Goal: Answer question/provide support

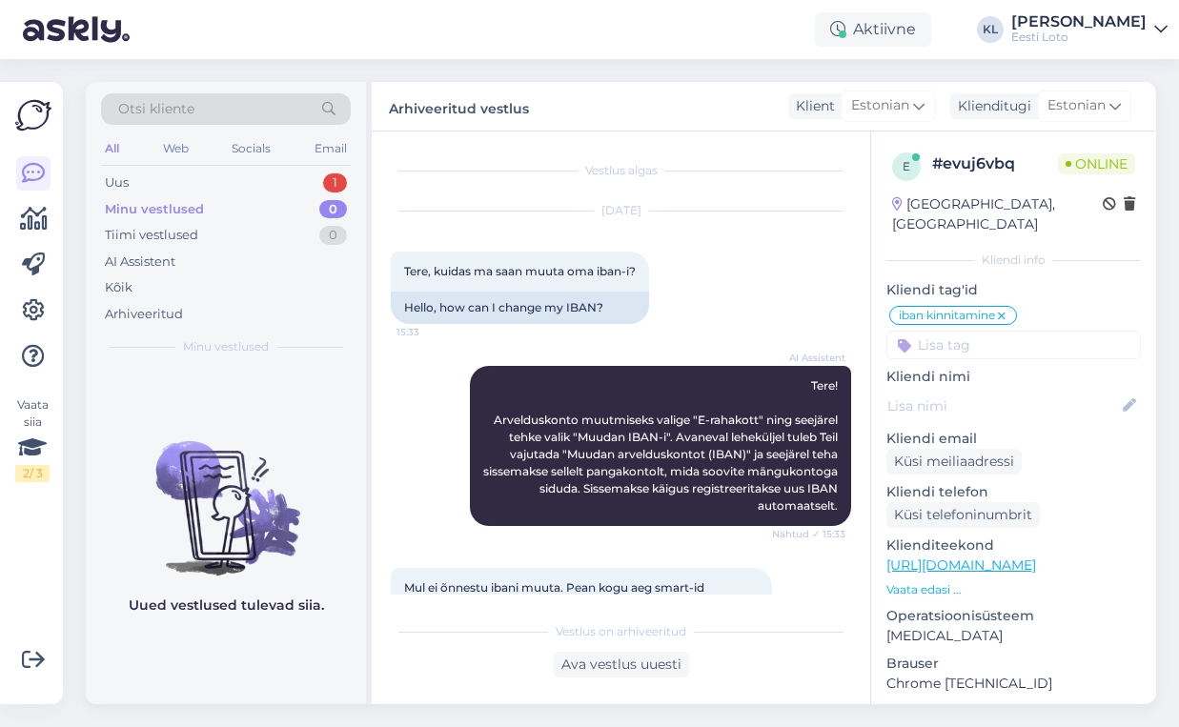
scroll to position [1571, 0]
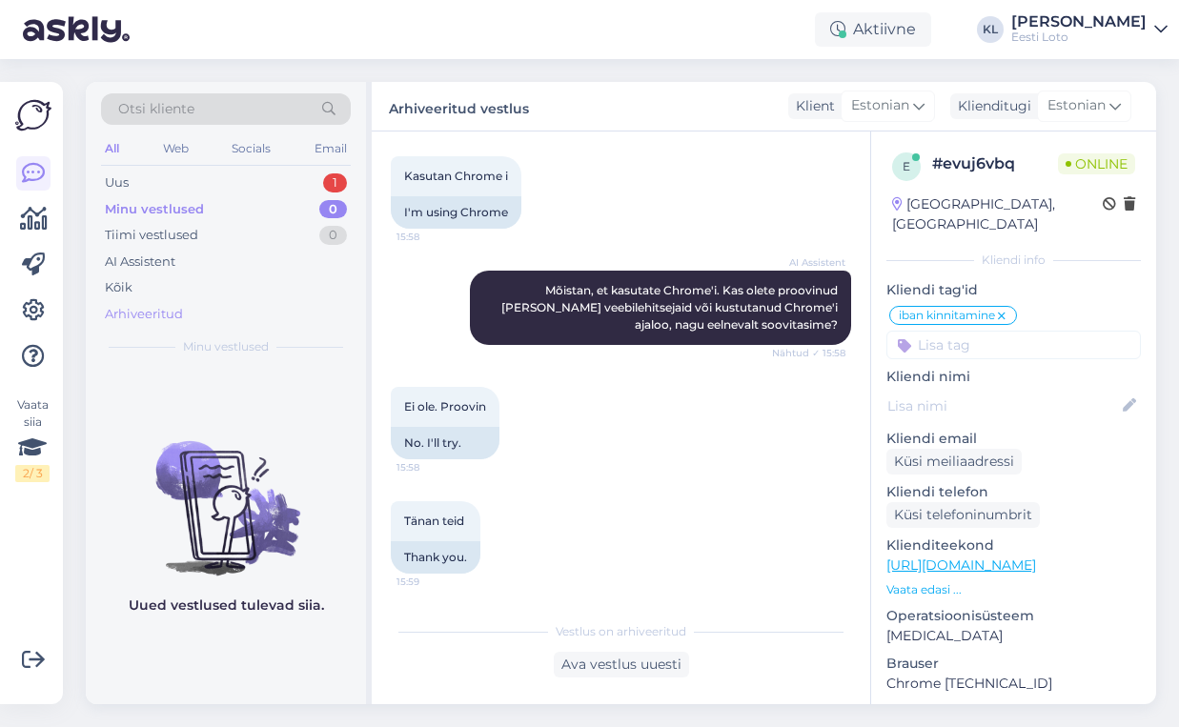
click at [164, 313] on div "Arhiveeritud" at bounding box center [144, 314] width 78 height 19
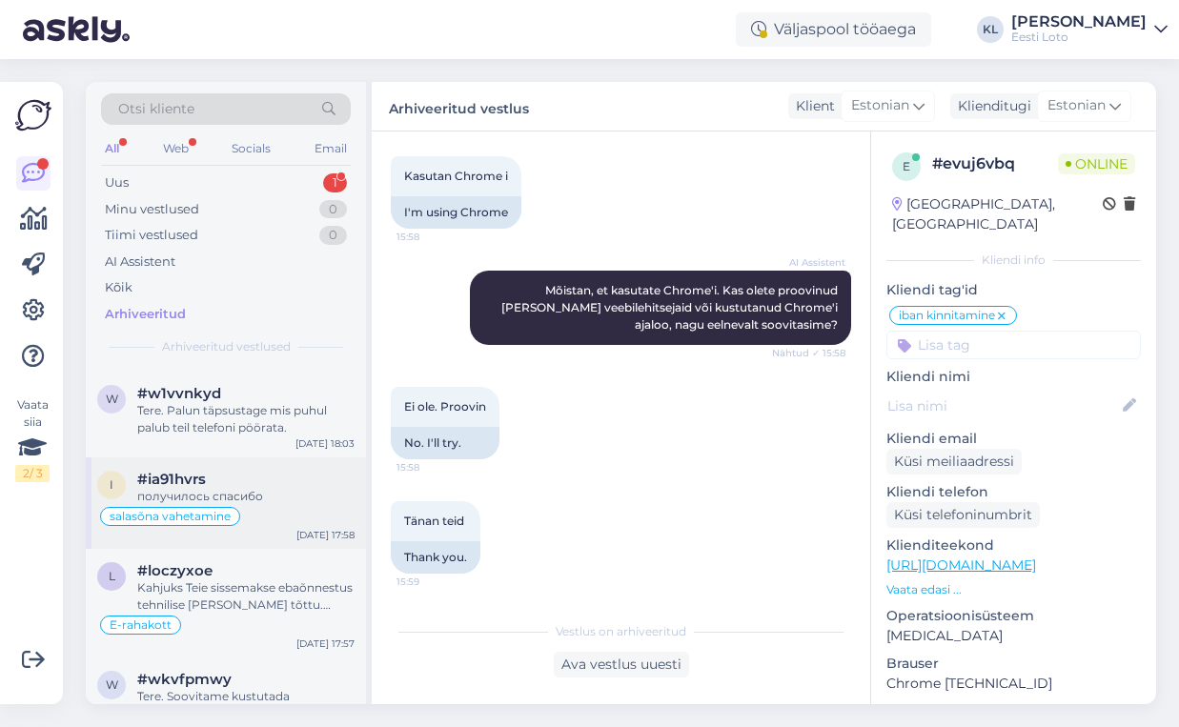
scroll to position [836, 0]
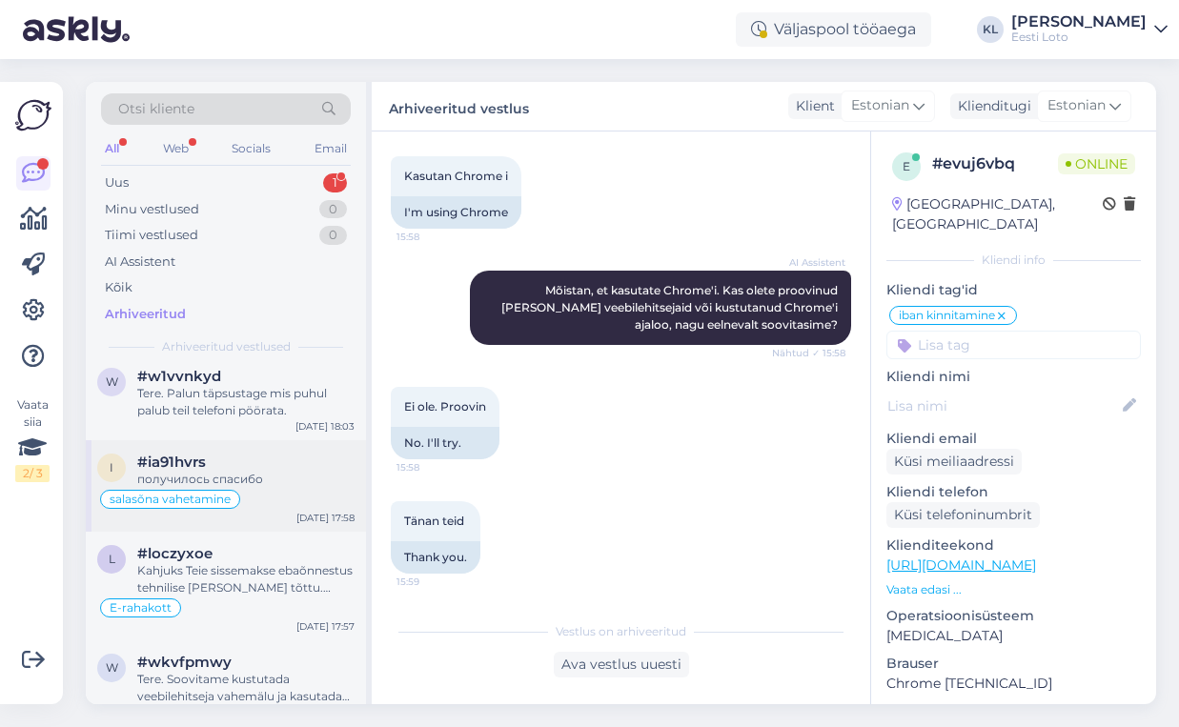
click at [239, 471] on div "получилось спасибо" at bounding box center [245, 479] width 217 height 17
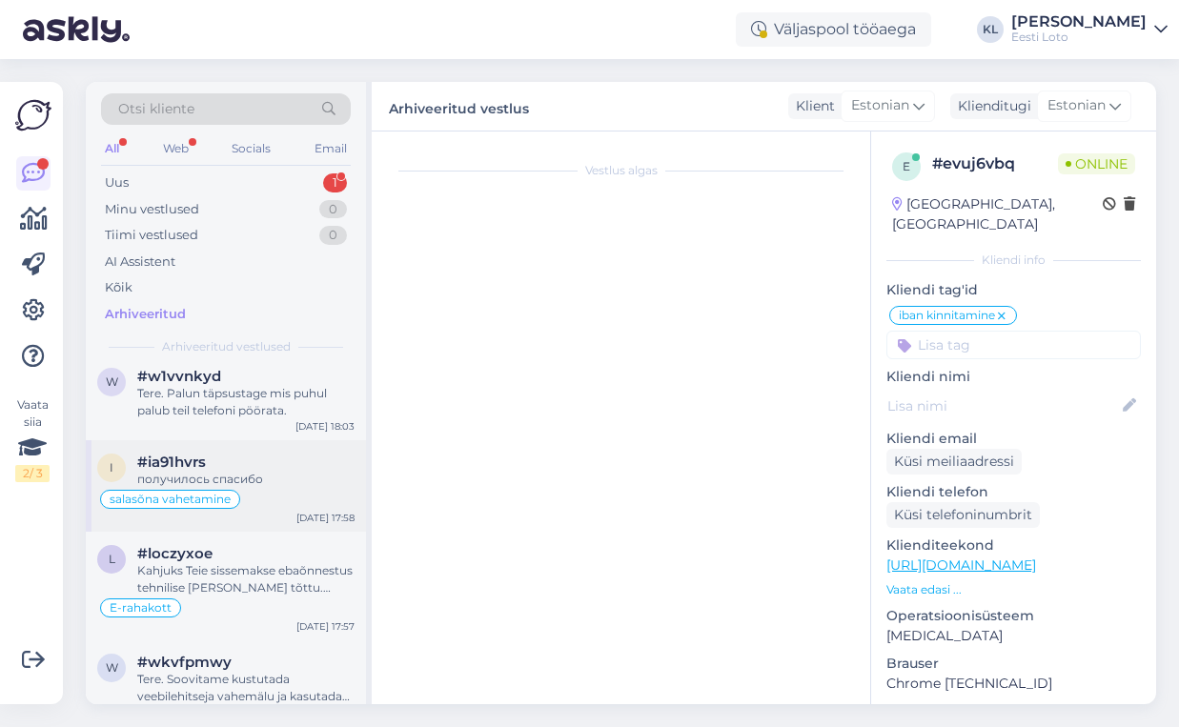
click at [210, 494] on span "salasõna vahetamine" at bounding box center [170, 499] width 121 height 11
click at [281, 459] on div "#ia91hvrs" at bounding box center [245, 462] width 217 height 17
click at [260, 559] on div "#loczyxoe" at bounding box center [245, 553] width 217 height 17
click at [283, 467] on div "#ia91hvrs" at bounding box center [245, 462] width 217 height 17
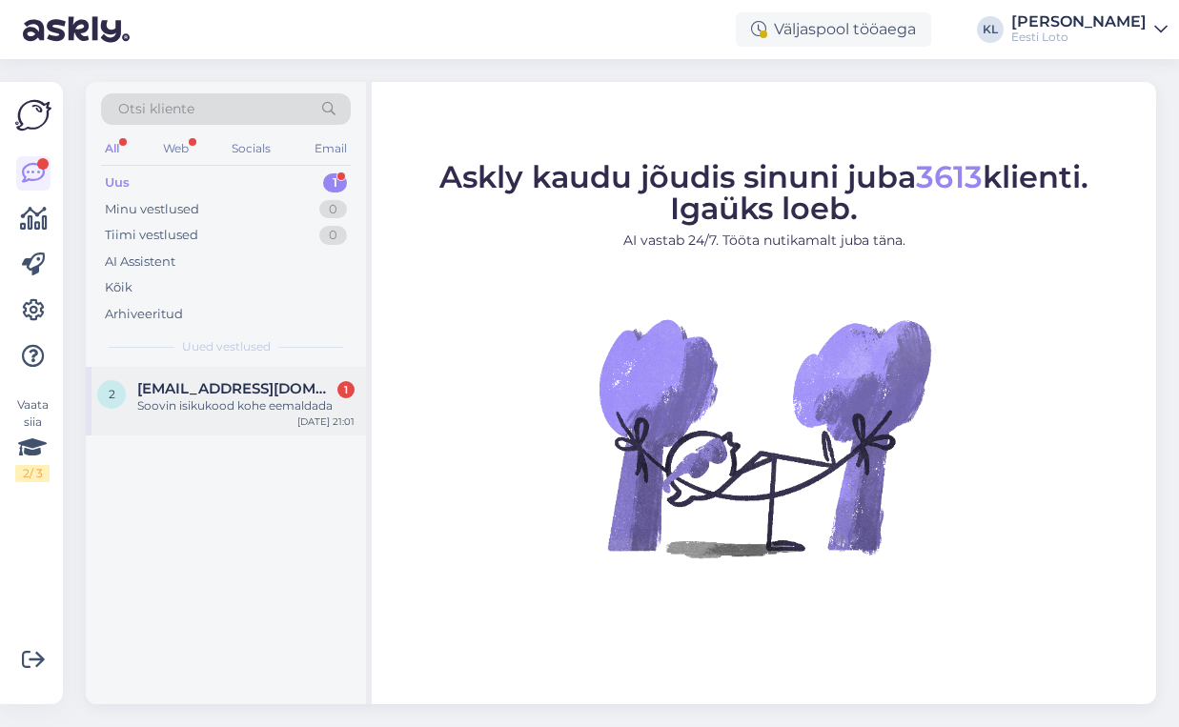
click at [234, 382] on span "[EMAIL_ADDRESS][DOMAIN_NAME]" at bounding box center [236, 388] width 198 height 17
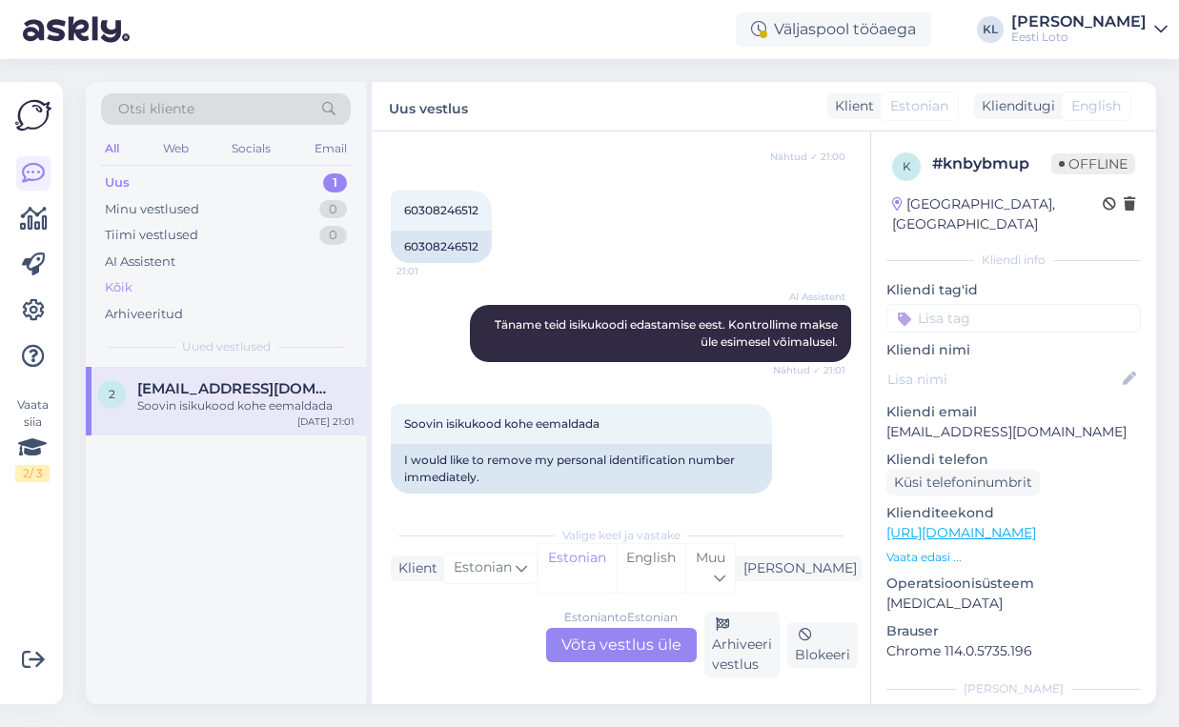
scroll to position [939, 0]
click at [181, 312] on div "Arhiveeritud" at bounding box center [144, 314] width 78 height 19
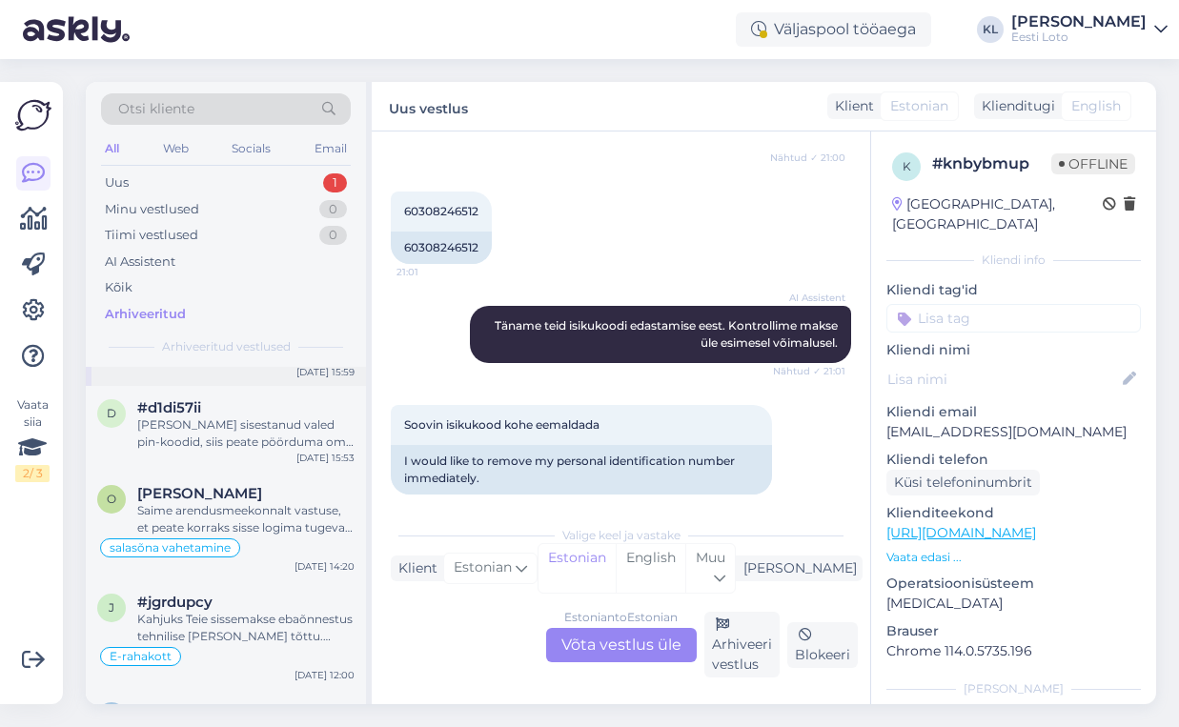
scroll to position [1691, 0]
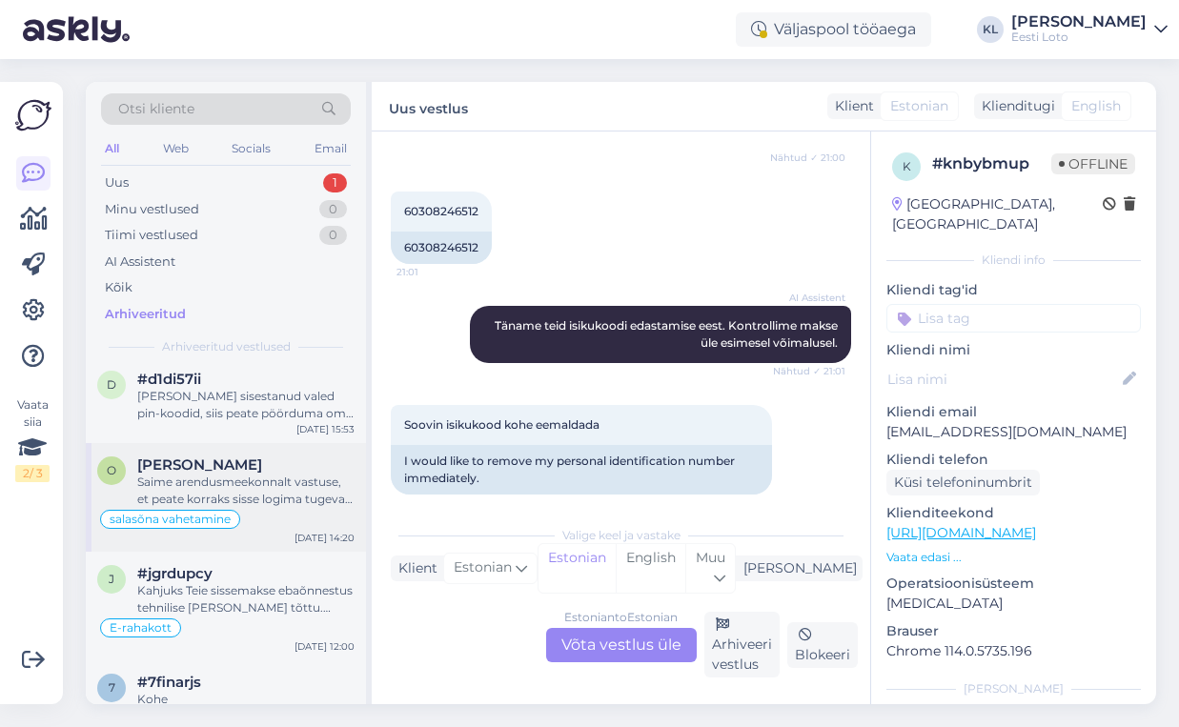
click at [235, 502] on div "Saime arendusmeekonnalt vastuse, et peate korraks sisse logima tugeva autentimi…" at bounding box center [245, 491] width 217 height 34
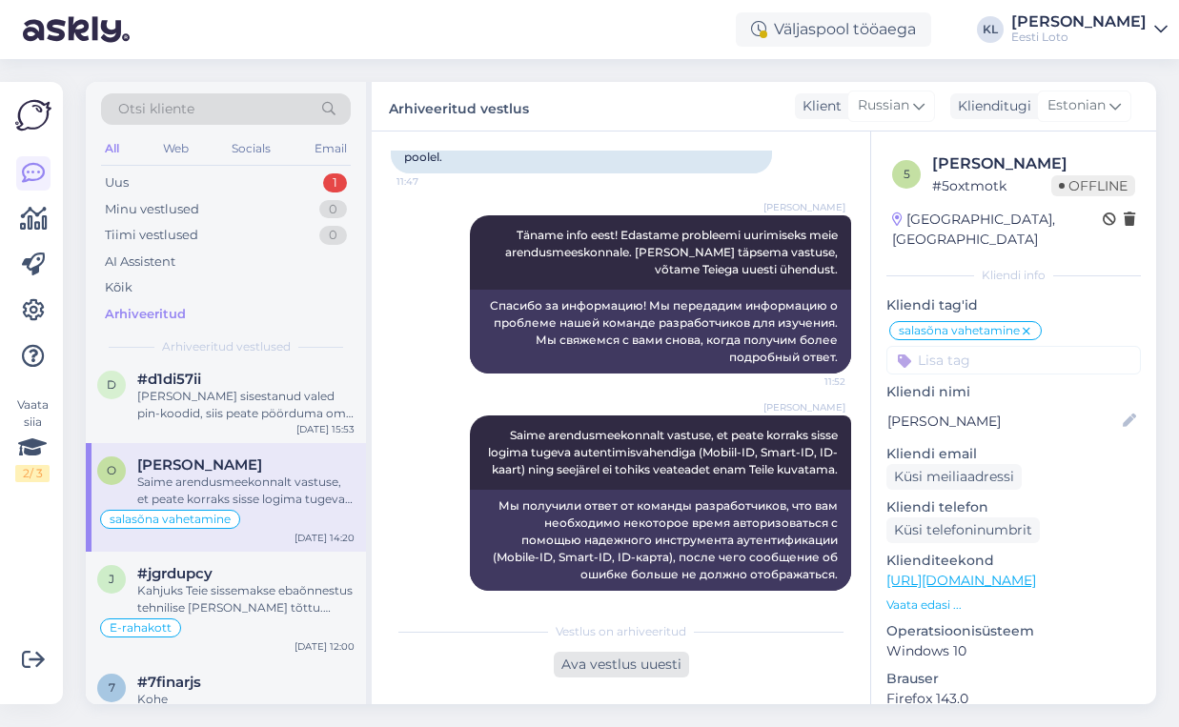
click at [576, 666] on div "Ava vestlus uuesti" at bounding box center [621, 665] width 135 height 26
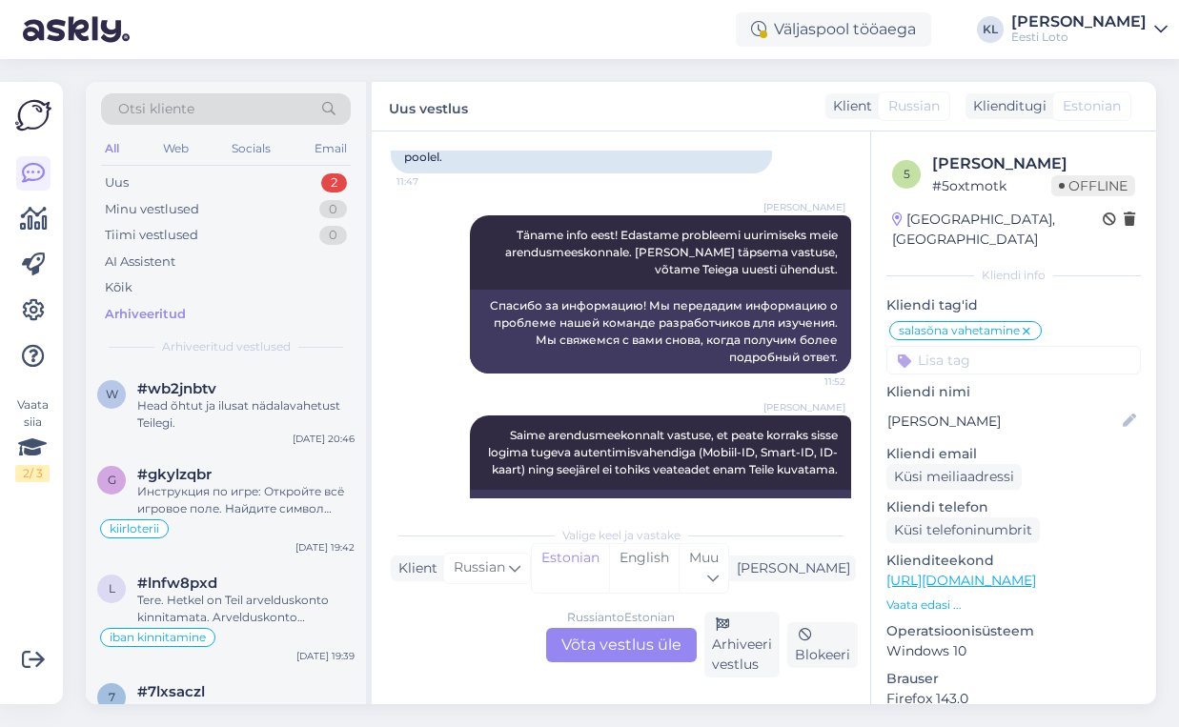
click at [599, 642] on div "Russian to Estonian Võta vestlus üle" at bounding box center [621, 645] width 151 height 34
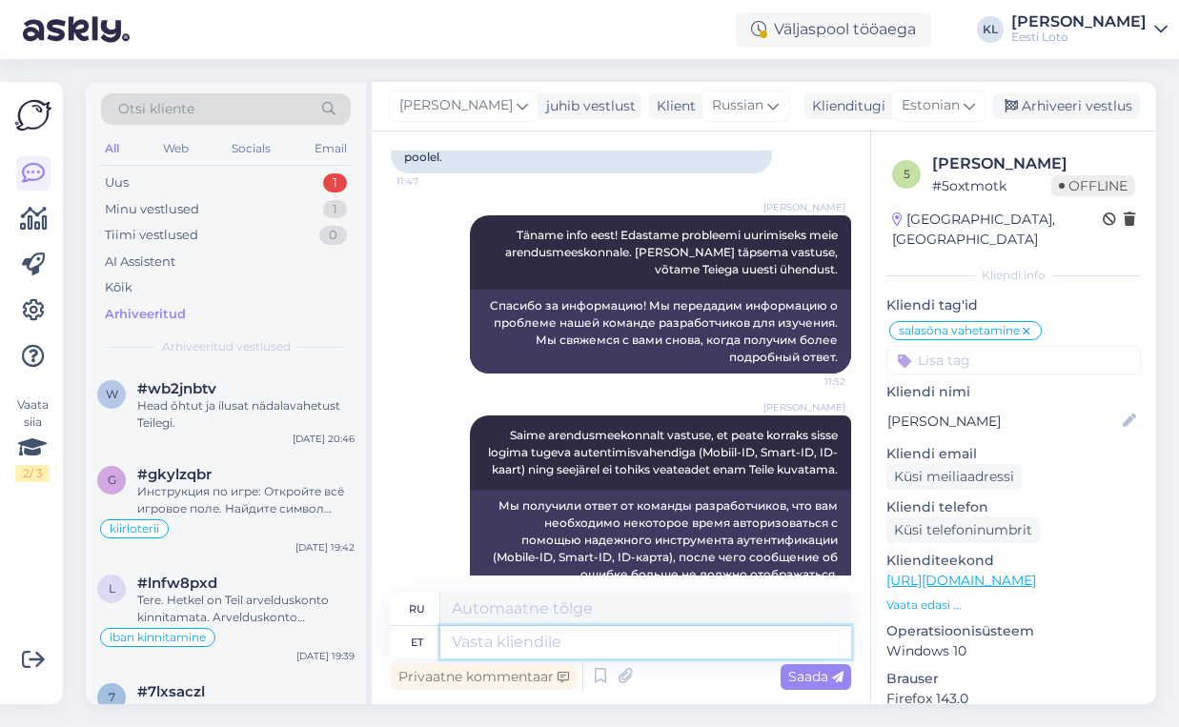
click at [508, 647] on textarea at bounding box center [645, 642] width 411 height 32
type textarea "Võite"
type textarea "Ты можешь"
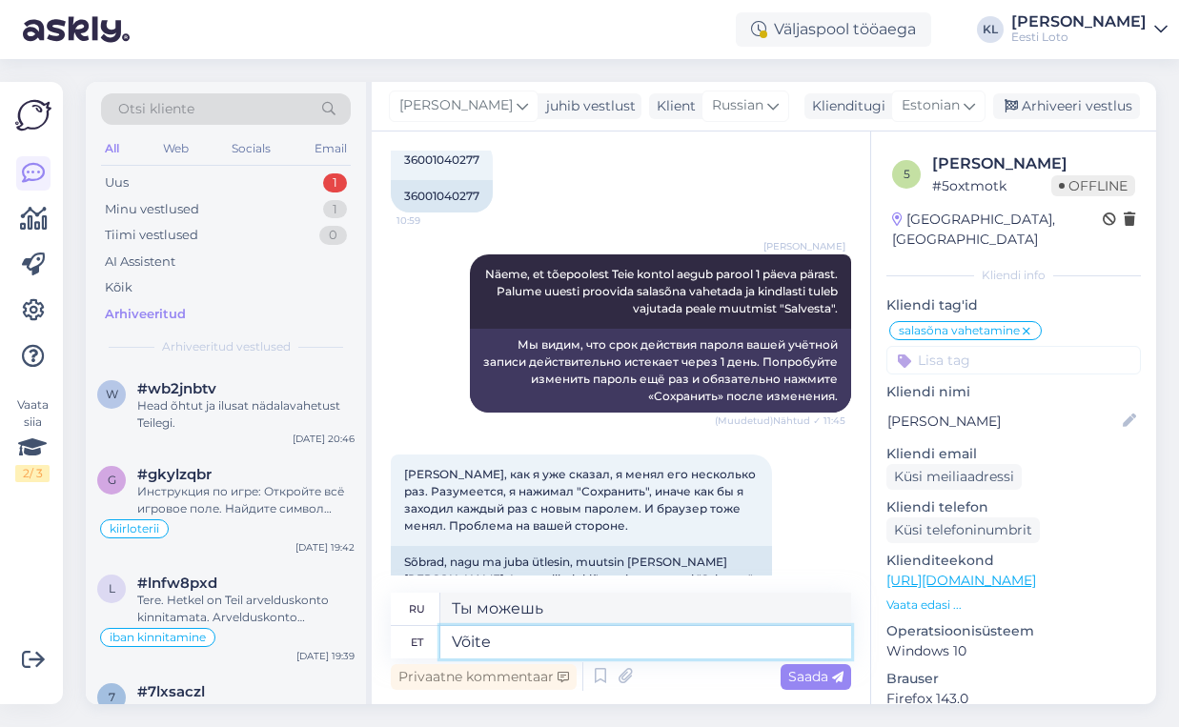
scroll to position [1340, 0]
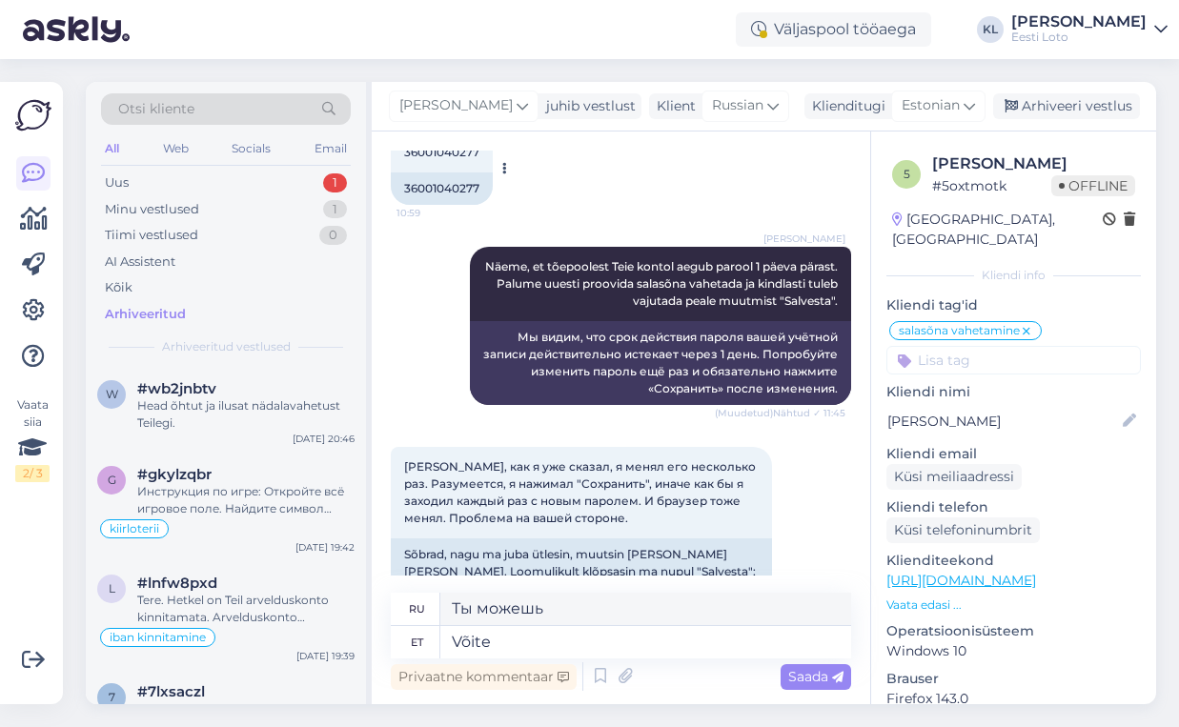
click at [447, 181] on div "36001040277" at bounding box center [442, 189] width 102 height 32
copy div "36001040277"
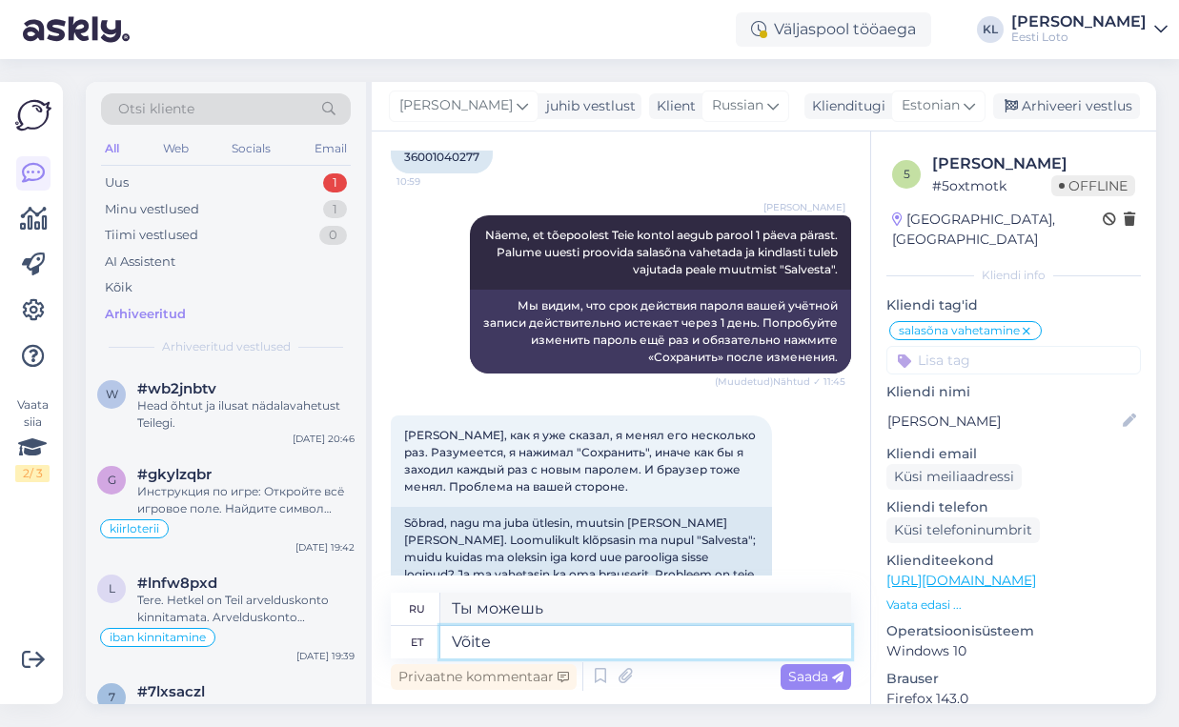
click at [523, 641] on textarea "Võite" at bounding box center [645, 642] width 411 height 32
type textarea "Võite sisse l"
type textarea "Вы можете войти."
type textarea "Võite sisse logida ka"
type textarea "Вы можете войти в систему."
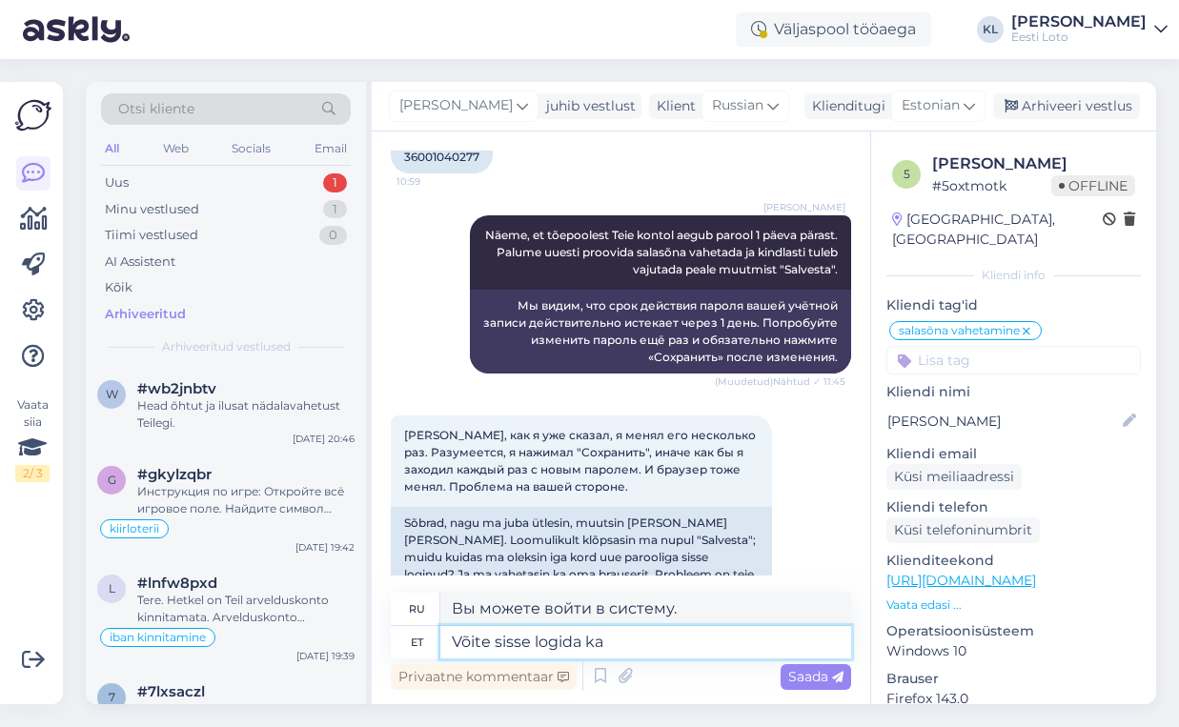
type textarea "Võite sisse logida ka p"
type textarea "Вы также можете войти"
type textarea "Võite sisse logida ka pangalingi kaud"
type textarea "Вы также можете войти в систему, используя банковскую ссылку."
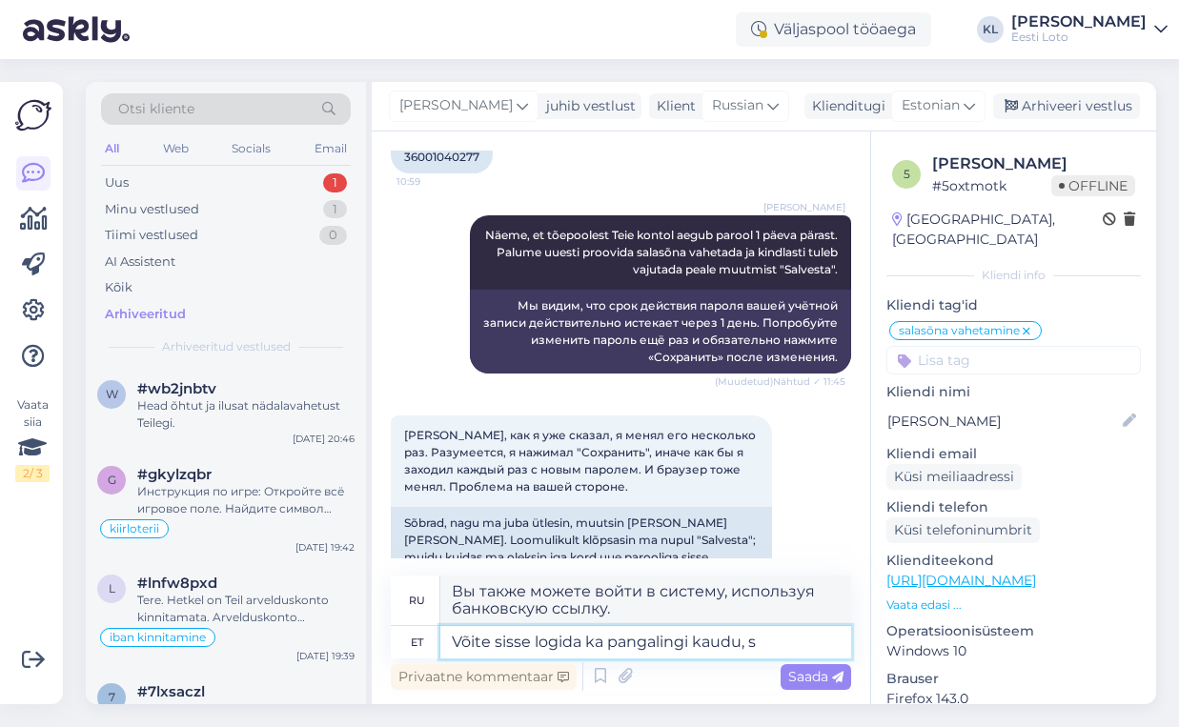
type textarea "Võite sisse logida ka pangalingi kaudu, se"
type textarea "Вы также можете войти в систему через банковскую ссылку,"
type textarea "Võite sisse logida ka pangalingi kaudu, sellisel juh"
type textarea "Вы также можете войти в систему через банковскую ссылку, например, эту."
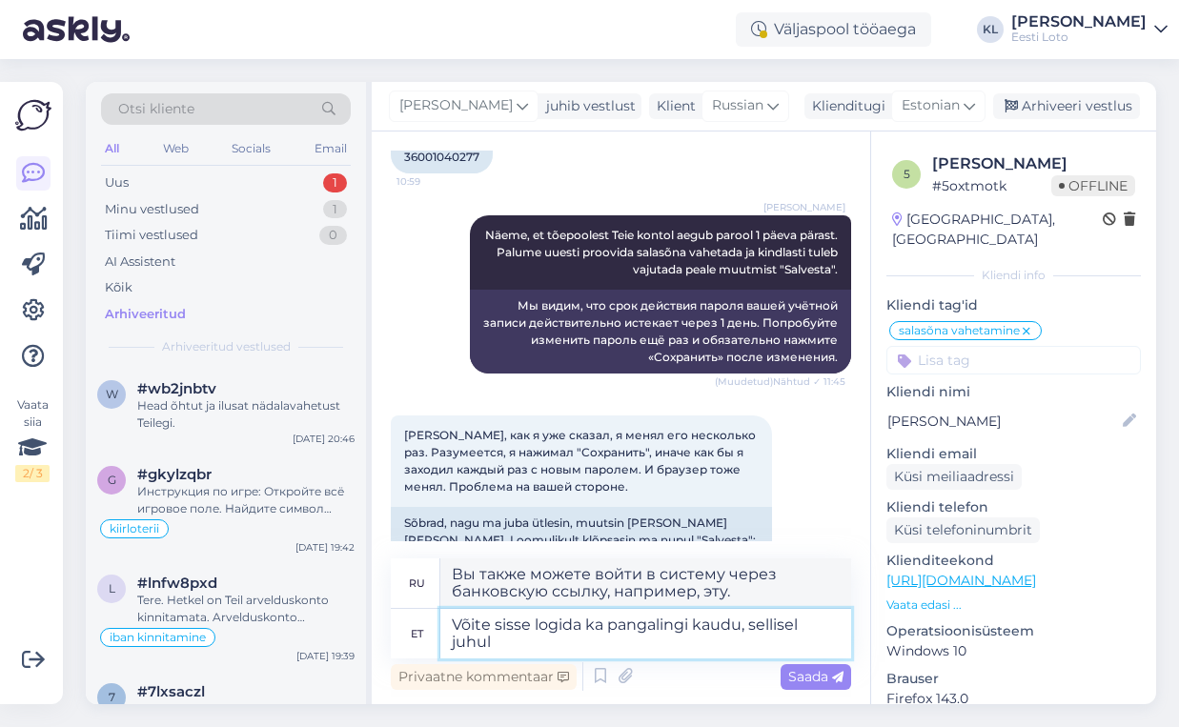
type textarea "Võite sisse logida ka pangalingi kaudu, sellisel juhul v"
type textarea "Вы также можете войти в систему через банковскую ссылку, в этом случае"
type textarea "Võite sisse logida ka pangalingi kaudu, sellisel juhul valige"
type textarea "Вы также можете войти в систему через банковскую ссылку, в этом случае выберите"
drag, startPoint x: 751, startPoint y: 625, endPoint x: 756, endPoint y: 637, distance: 12.4
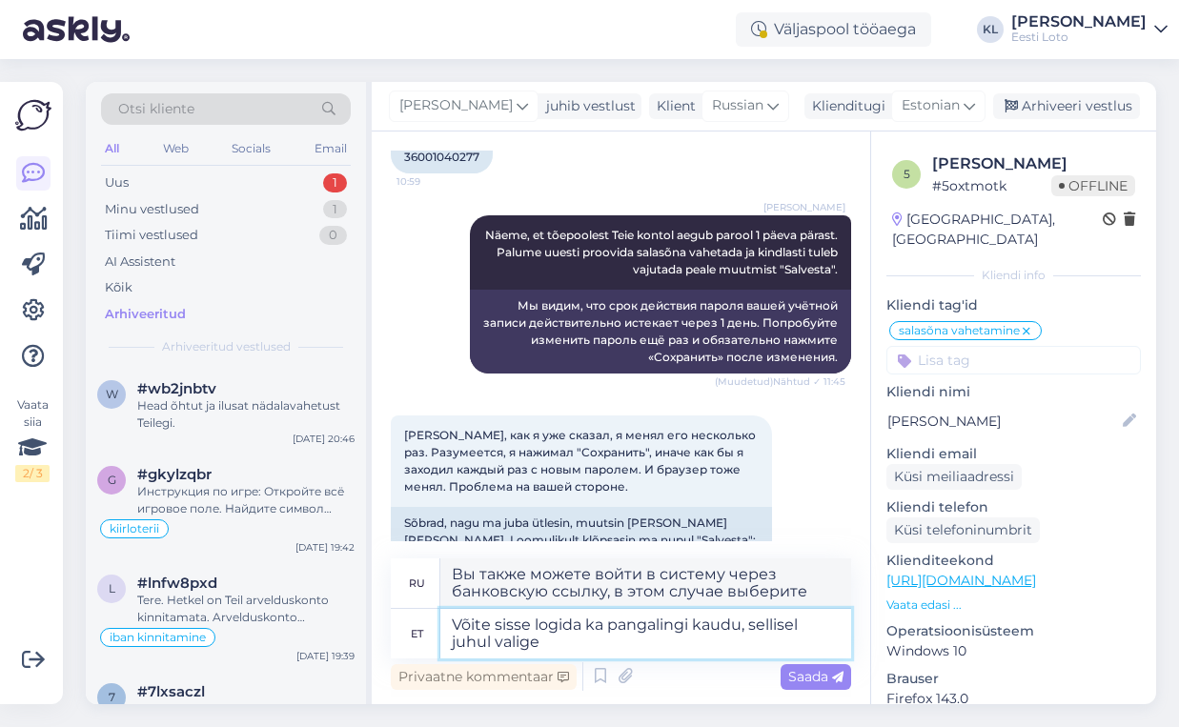
click at [756, 637] on textarea "Võite sisse logida ka pangalingi kaudu, sellisel juhul valige" at bounding box center [645, 634] width 411 height 50
type textarea "Võite sisse logida ka pangalingi kaudu,"
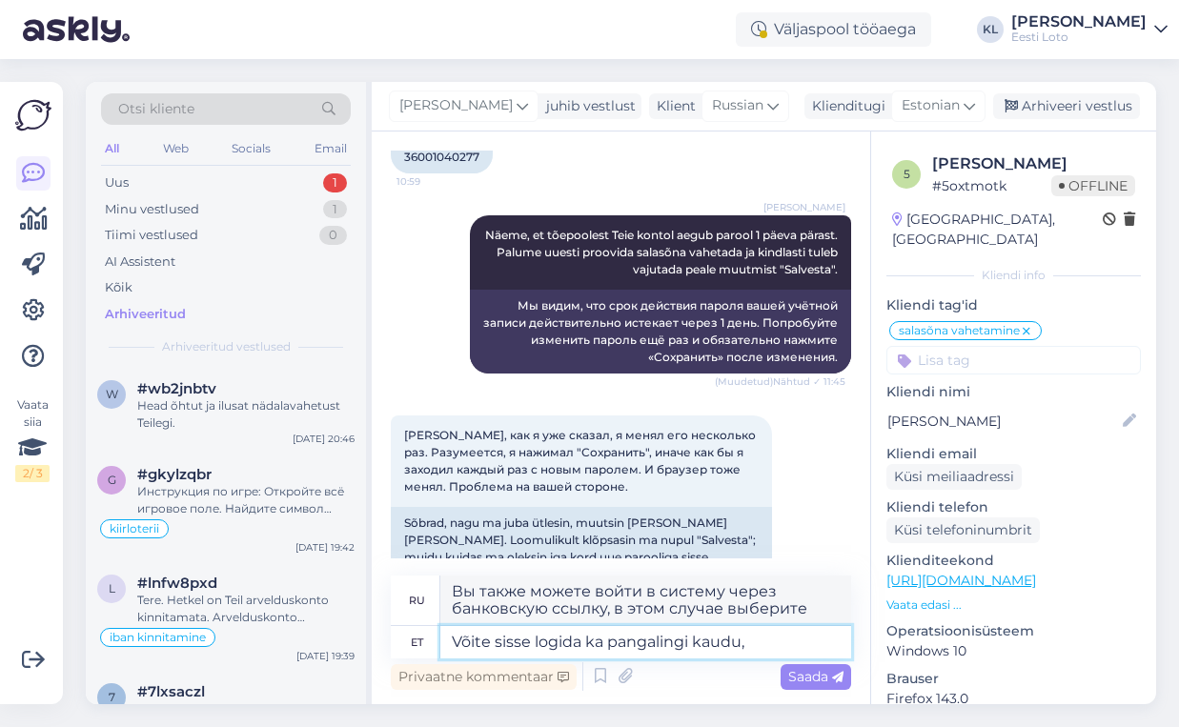
type textarea "Вы также можете войти в систему через банковскую ссылку,"
paste textarea "„Salasõna“ ning seejärel „Unustasid salasõna?“. Avaneval lehel saate sisselogid…"
type textarea "Võite sisse logida ka pangalingi kaudu, „Salasõna“ ning seejärel „Unustasid sal…"
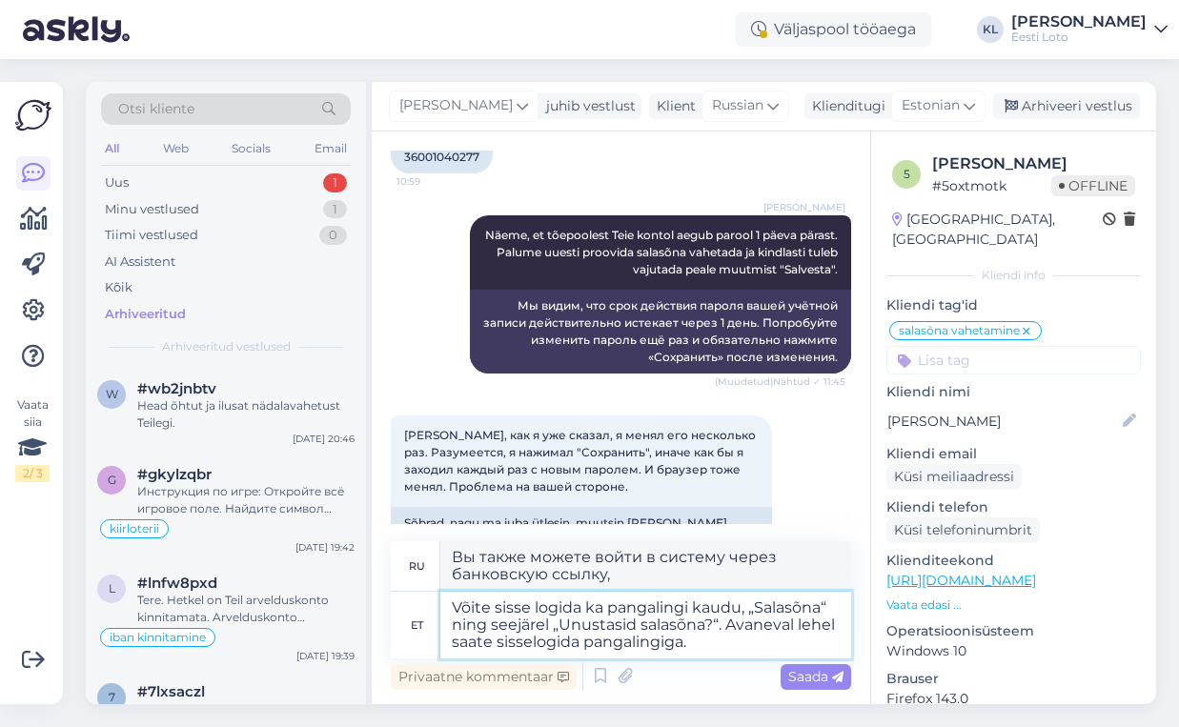
type textarea "Вы также можете войти по банковской ссылке, нажав «Пароль», а затем «Забыли пар…"
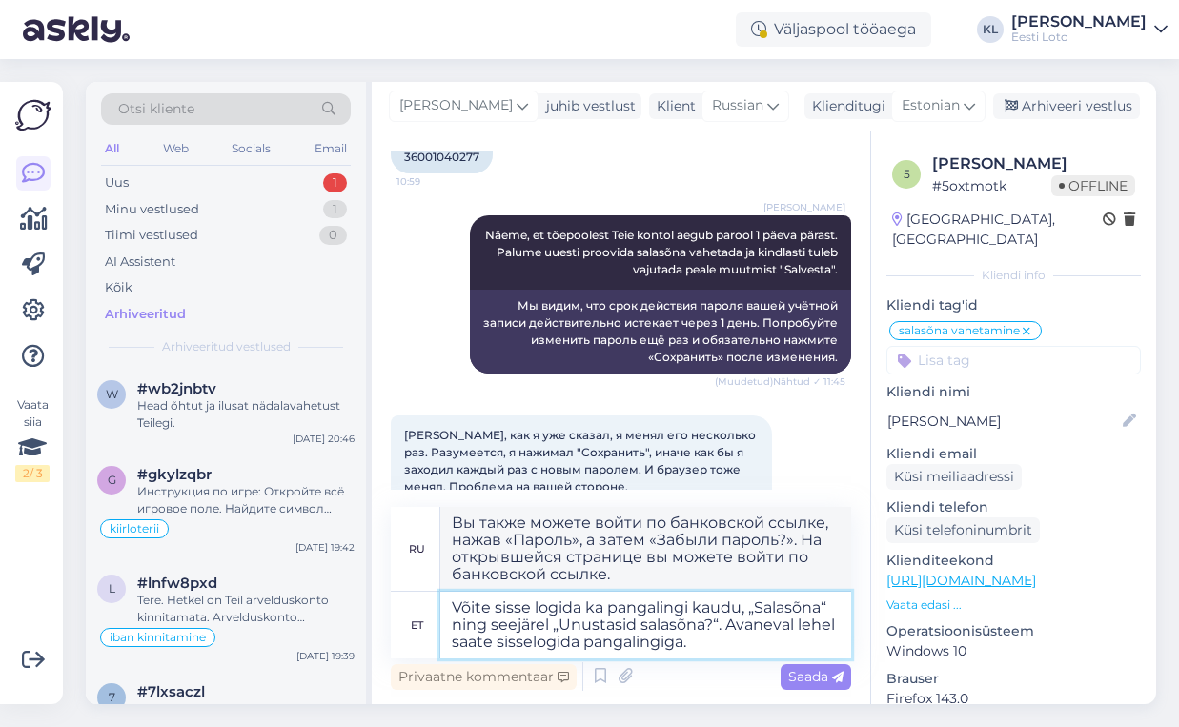
click at [747, 609] on textarea "Võite sisse logida ka pangalingi kaudu, „Salasõna“ ning seejärel „Unustasid sal…" at bounding box center [645, 625] width 411 height 67
type textarea "Võite sisse logida ka pangalingi kaudu, sellise „Salasõna“ ning seejärel „Unust…"
type textarea "Вы также можете войти по банковской ссылке, например, «Пароль», а затем «Забыли…"
type textarea "Võite sisse logida ka pangalingi kaudu, sellisel „Salasõna“ ning seejärel „Unus…"
type textarea "Вы также можете войти по банковской ссылке, нажав «Пароль», а затем «Забыли пар…"
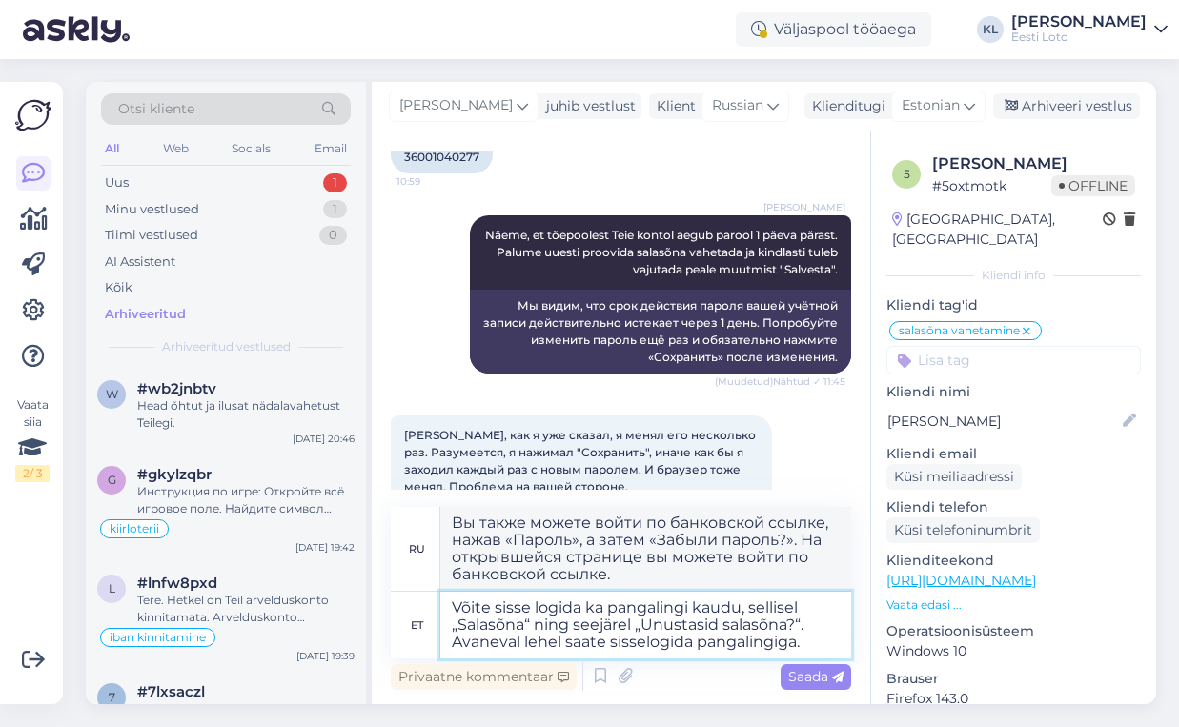
type textarea "Võite sisse logida ka pangalingi kaudu, sellisel „Salasõna“ ning seejärel „Unus…"
type textarea "Вы также можете войти по банковской ссылке, например, «Пароль», а затем «Забыли…"
type textarea "Võite sisse logida ka pangalingi kaudu, sellisel juhul „Salasõna“ ning seejärel…"
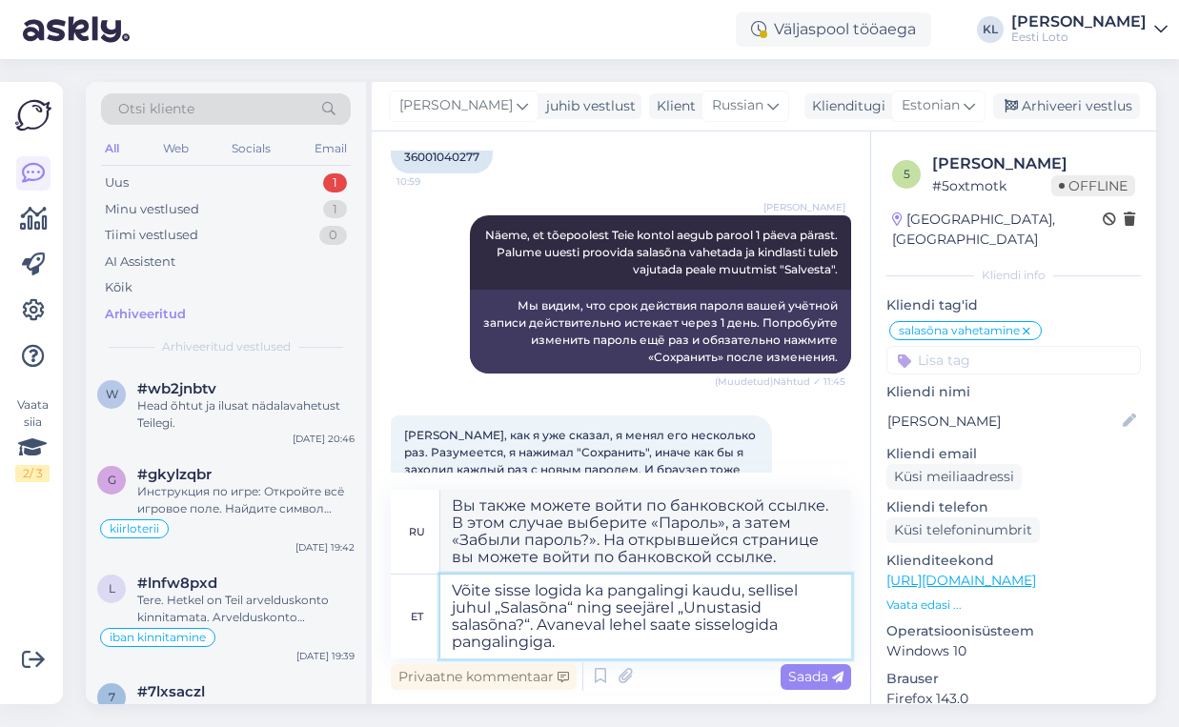
type textarea "Вы также можете войти по банковской ссылке. В данном случае выберите «Пароль», …"
type textarea "Võite sisse logida ka pangalingi kaudu, sellisel juhul va „Salasõna“ ning seejä…"
type textarea "Вы также можете войти по банковской ссылке. В этом случае выберите «Пароль», а …"
click at [731, 627] on textarea "Võite sisse logida ka pangalingi kaudu, sellisel juhul valige „Salasõna“ ning s…" at bounding box center [645, 617] width 411 height 84
click at [796, 625] on textarea "Võite sisse logida ka pangalingi kaudu, sellisel juhul valige „Salasõna“ ning s…" at bounding box center [645, 617] width 411 height 84
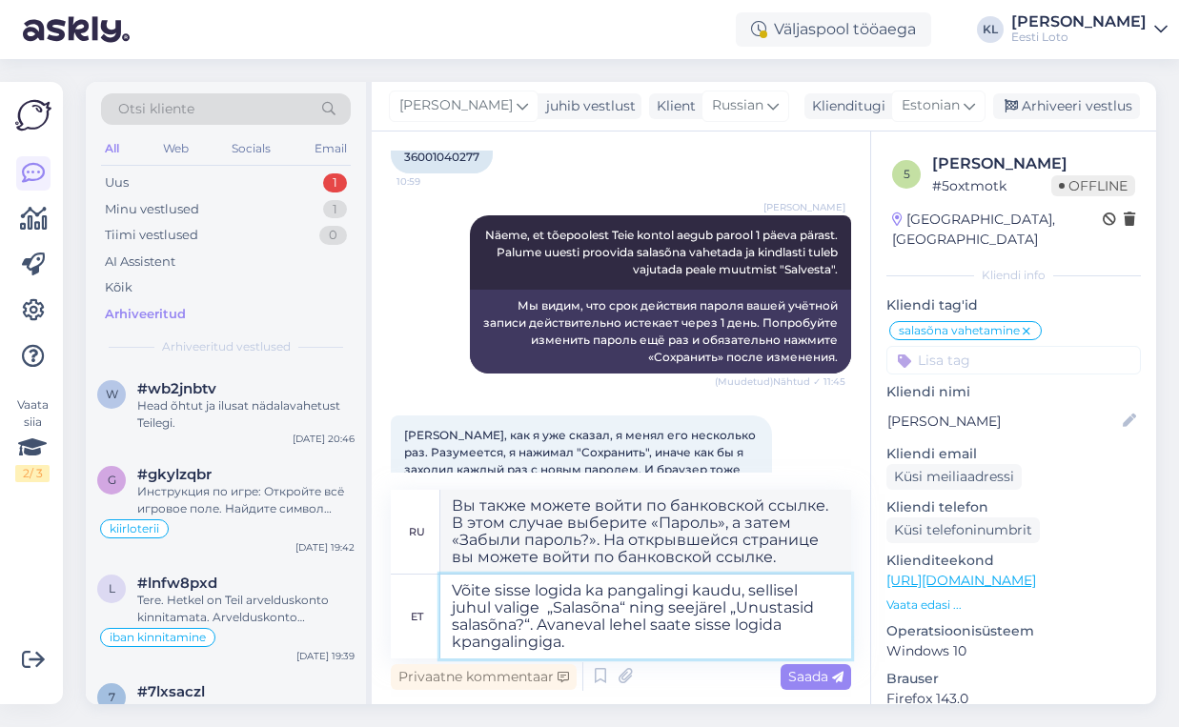
type textarea "Võite sisse logida ka pangalingi kaudu, sellisel juhul valige „Salasõna“ ning s…"
type textarea "Вы также можете войти по банковской ссылке. Для этого выберите «Пароль», а зате…"
type textarea "Võite sisse logida ka pangalingi kaudu, sellisel juhul valige „Salasõna“ ning s…"
type textarea "Вы также можете войти по банковской ссылке. Для этого выберите «Пароль», а зате…"
click at [566, 643] on textarea "Võite sisse logida ka pangalingi kaudu, sellisel juhul valige „Salasõna“ ning s…" at bounding box center [645, 617] width 411 height 84
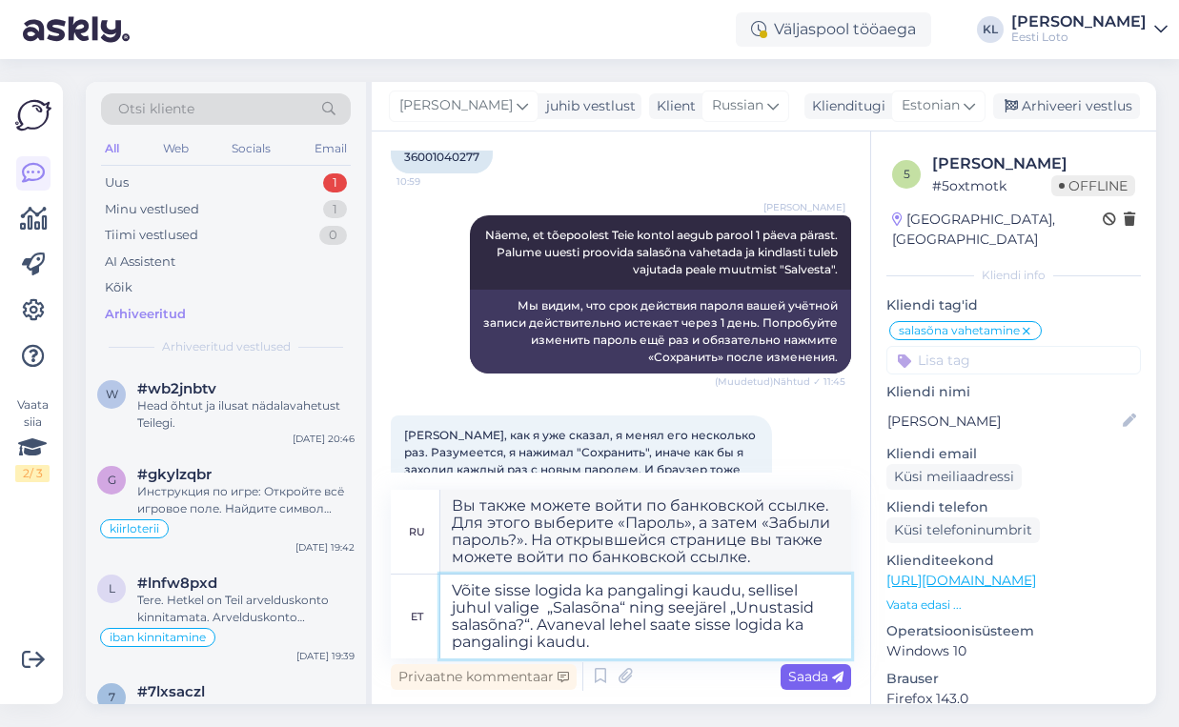
type textarea "Võite sisse logida ka pangalingi kaudu, sellisel juhul valige „Salasõna“ ning s…"
click at [791, 675] on span "Saada" at bounding box center [815, 676] width 55 height 17
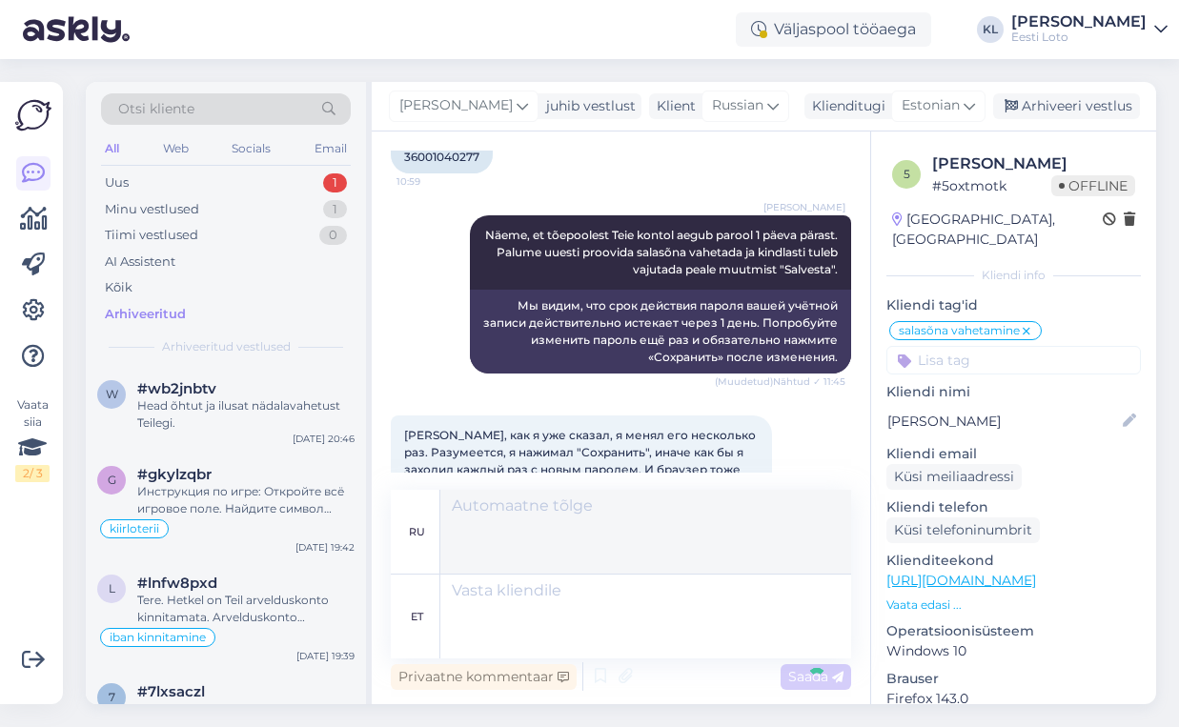
scroll to position [2025, 0]
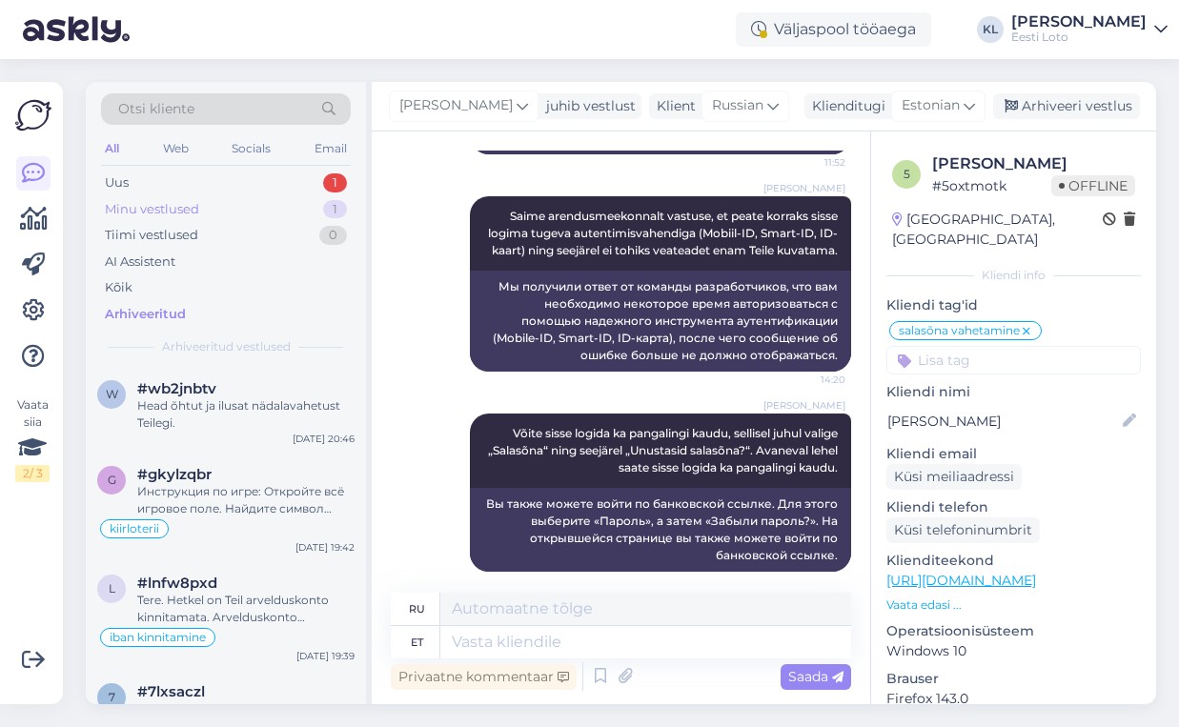
click at [244, 208] on div "Minu vestlused 1" at bounding box center [226, 209] width 250 height 27
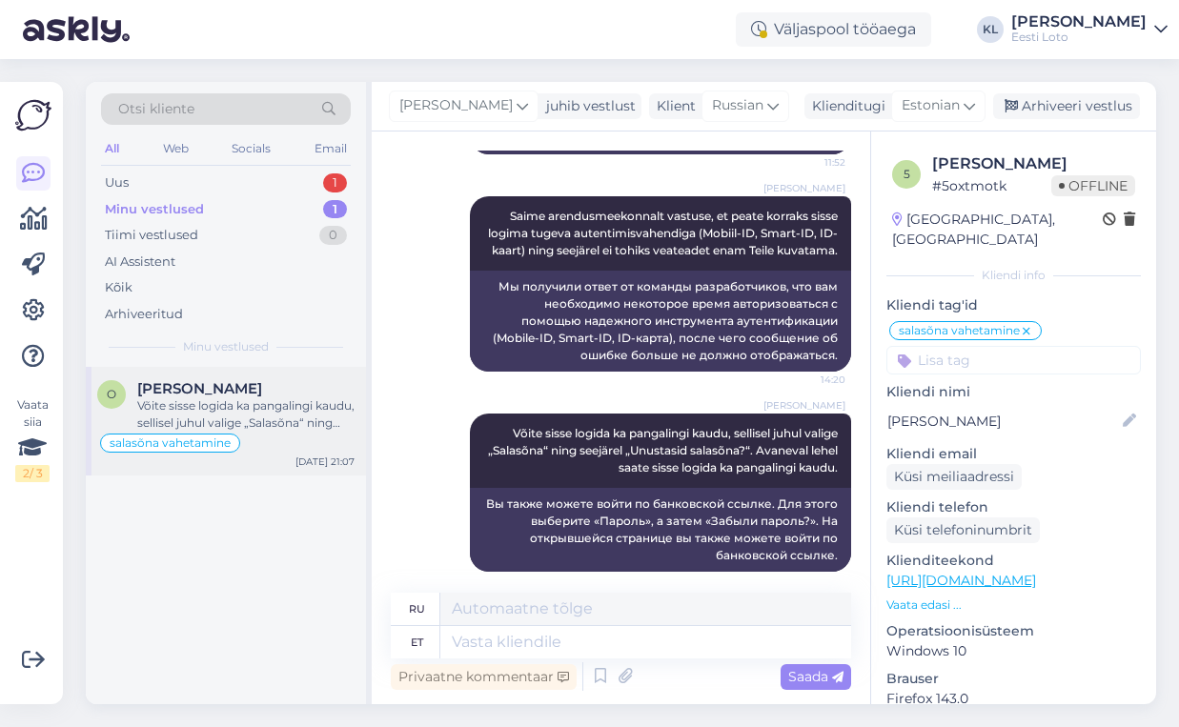
click at [236, 416] on div "Võite sisse logida ka pangalingi kaudu, sellisel juhul valige „Salasõna“ ning s…" at bounding box center [245, 415] width 217 height 34
click at [1075, 113] on div "Arhiveeri vestlus" at bounding box center [1066, 106] width 147 height 26
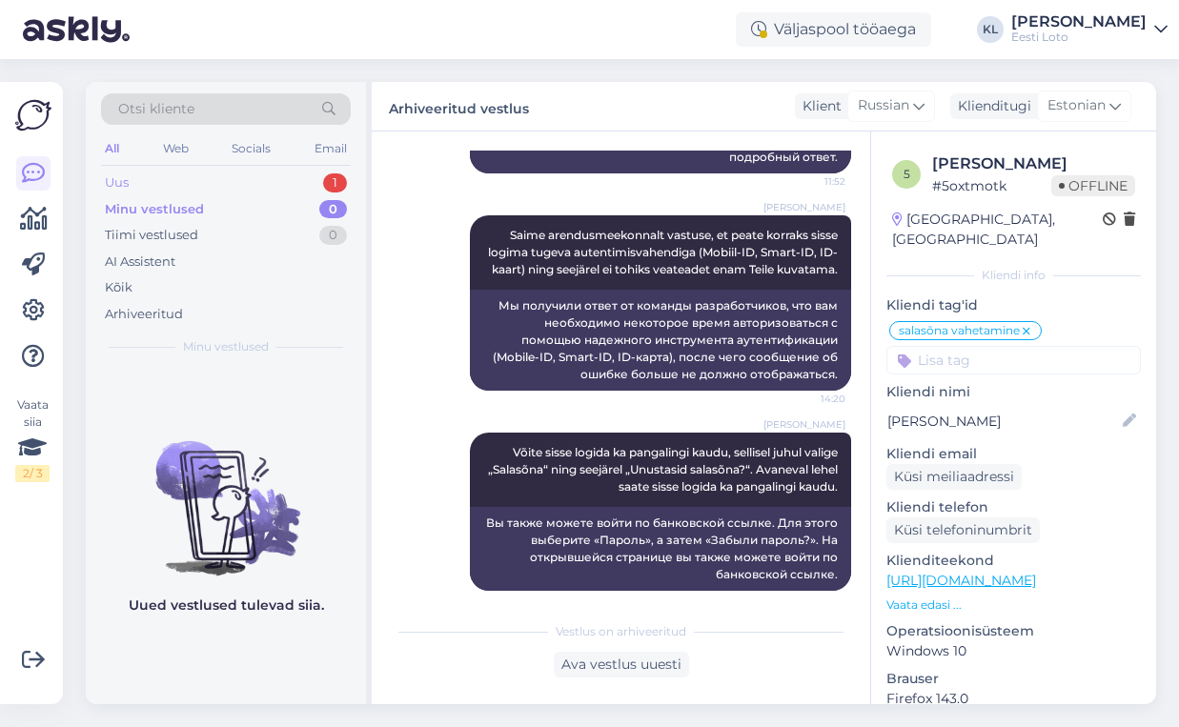
click at [104, 177] on div "Uus 1" at bounding box center [226, 183] width 250 height 27
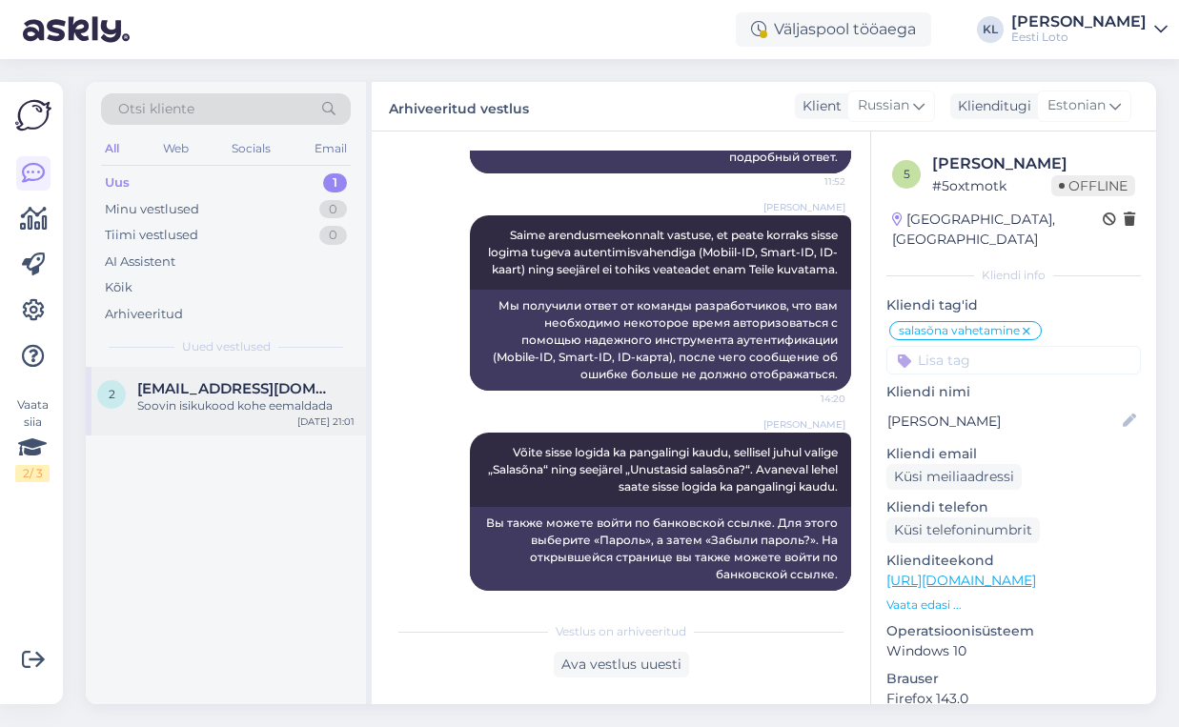
click at [195, 392] on span "2003liisbeth@gmail.com" at bounding box center [236, 388] width 198 height 17
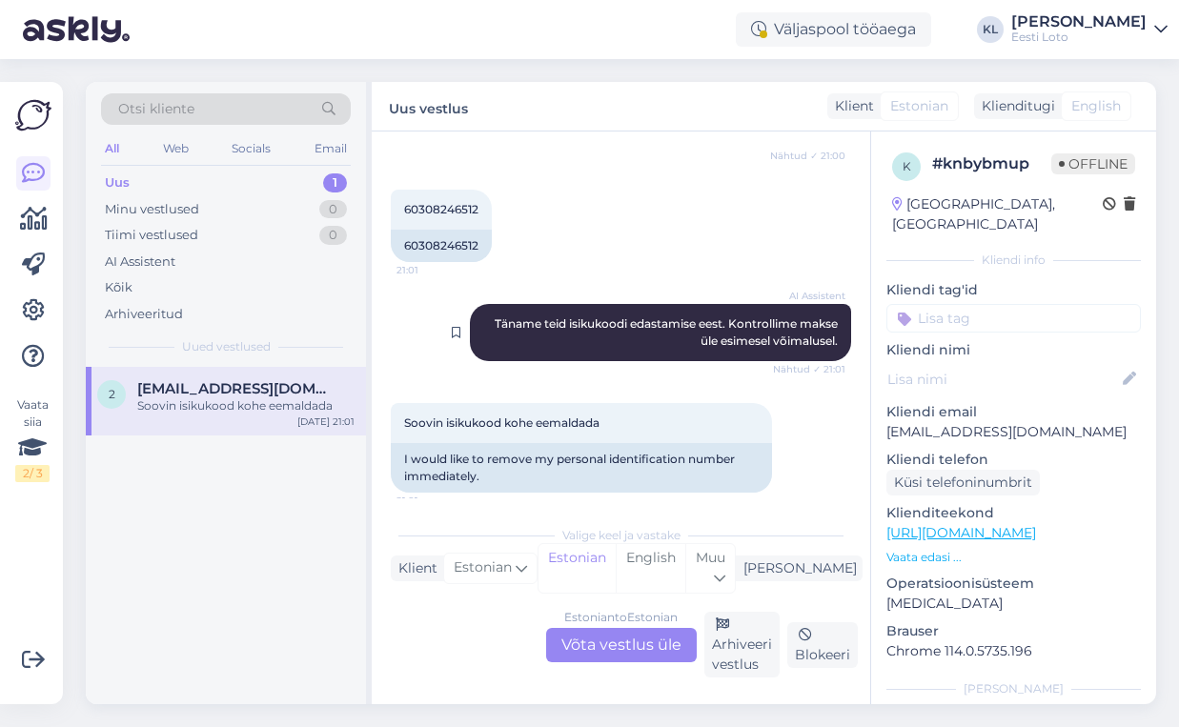
scroll to position [939, 0]
